Goal: Task Accomplishment & Management: Manage account settings

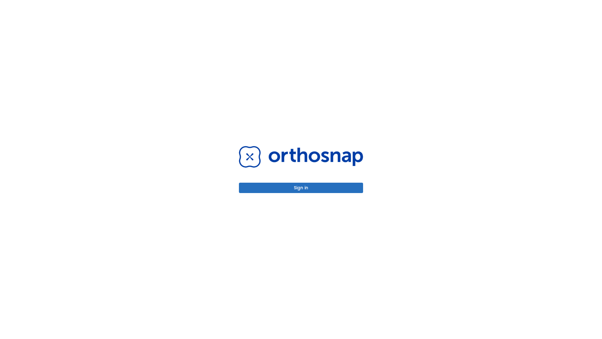
click at [301, 188] on button "Sign in" at bounding box center [301, 188] width 124 height 10
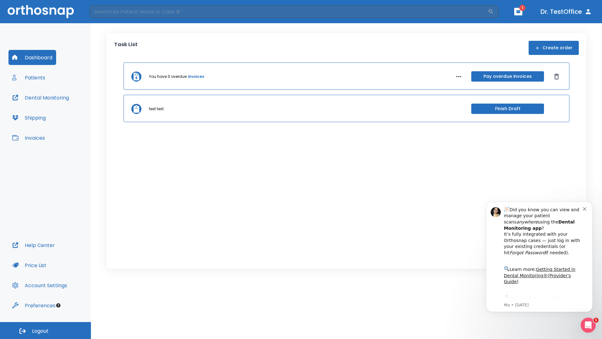
click at [45, 330] on span "Logout" at bounding box center [40, 331] width 17 height 7
